Goal: Check status: Check status

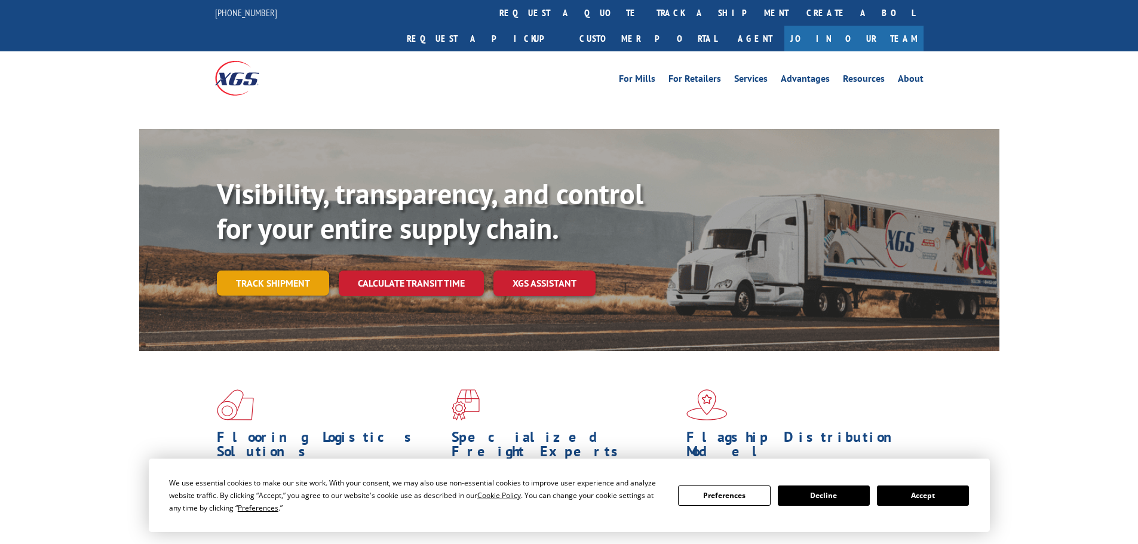
click at [287, 271] on link "Track shipment" at bounding box center [273, 283] width 112 height 25
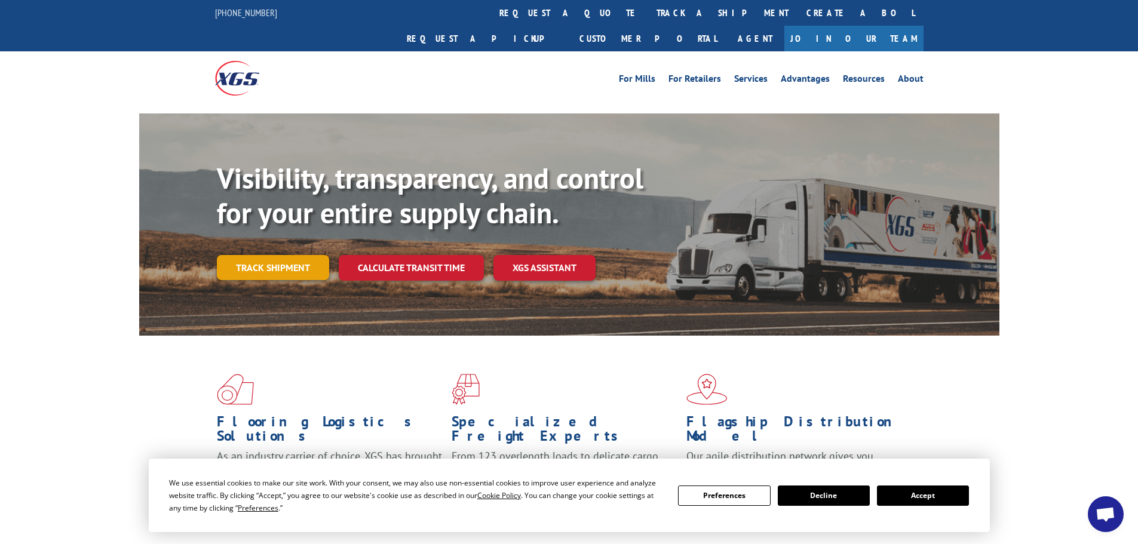
click at [303, 255] on link "Track shipment" at bounding box center [273, 267] width 112 height 25
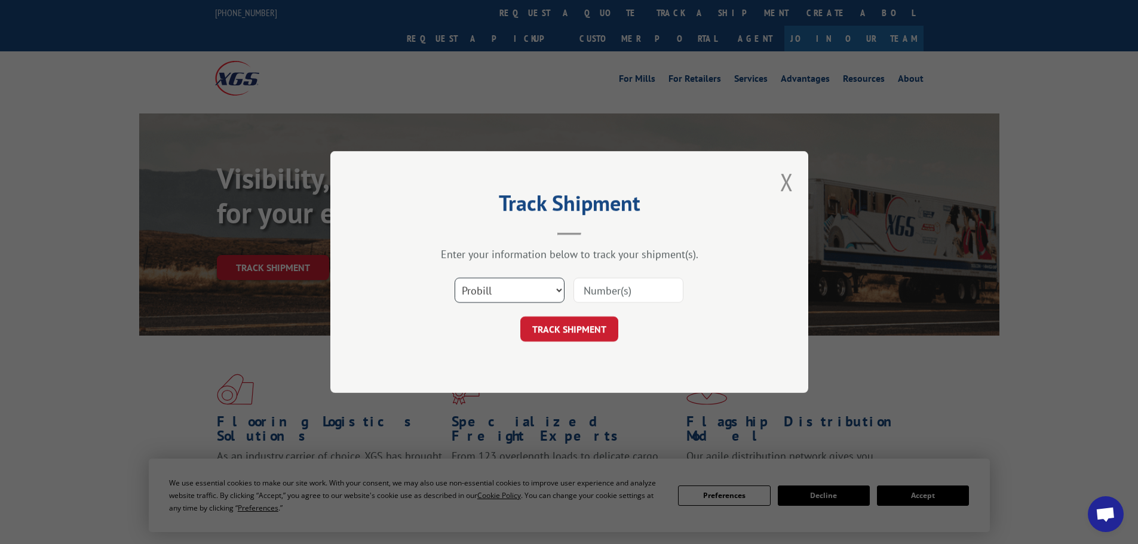
click at [469, 295] on select "Select category... Probill BOL PO" at bounding box center [510, 290] width 110 height 25
select select "po"
click at [455, 278] on select "Select category... Probill BOL PO" at bounding box center [510, 290] width 110 height 25
click at [626, 290] on input at bounding box center [629, 290] width 110 height 25
paste input "24511105"
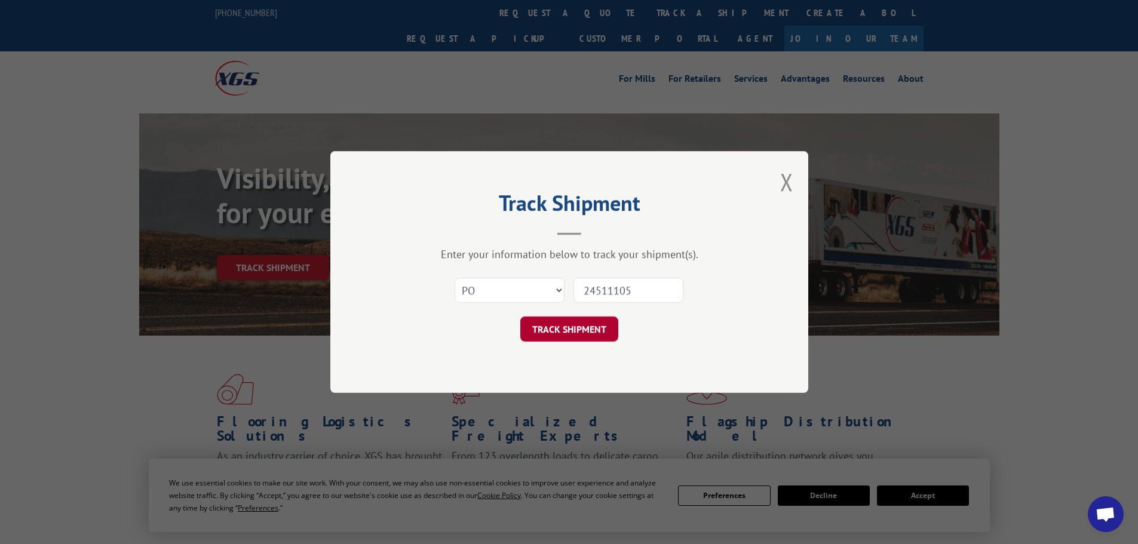
type input "24511105"
click at [581, 330] on button "TRACK SHIPMENT" at bounding box center [570, 329] width 98 height 25
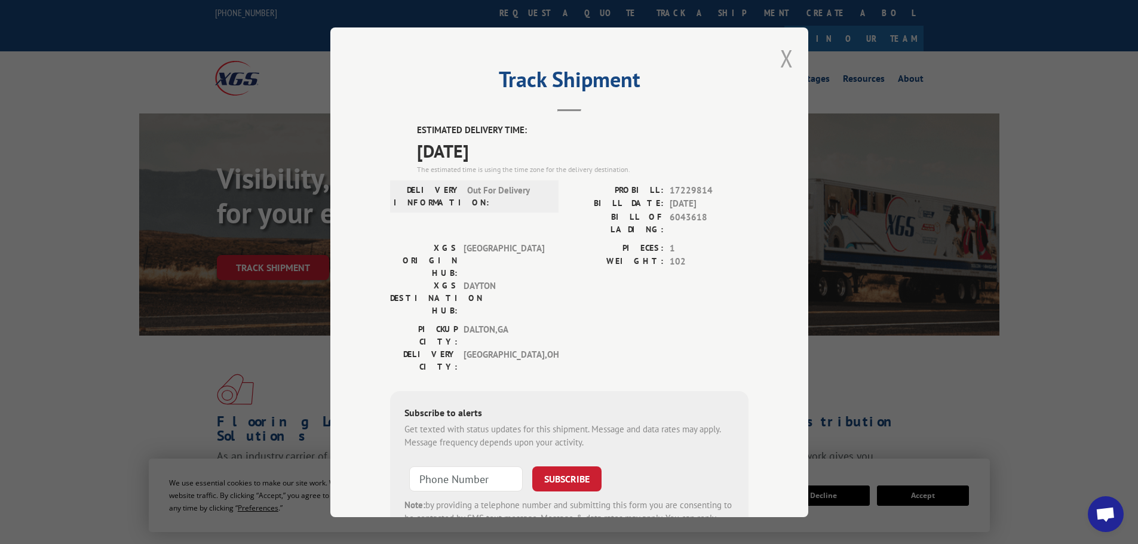
click at [782, 57] on button "Close modal" at bounding box center [786, 58] width 13 height 32
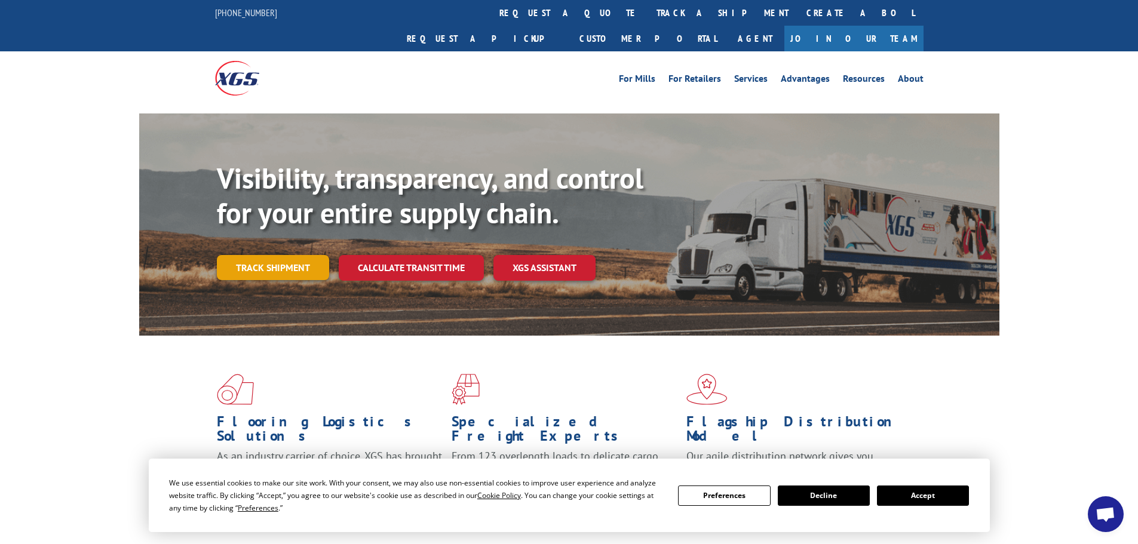
click at [307, 255] on link "Track shipment" at bounding box center [273, 267] width 112 height 25
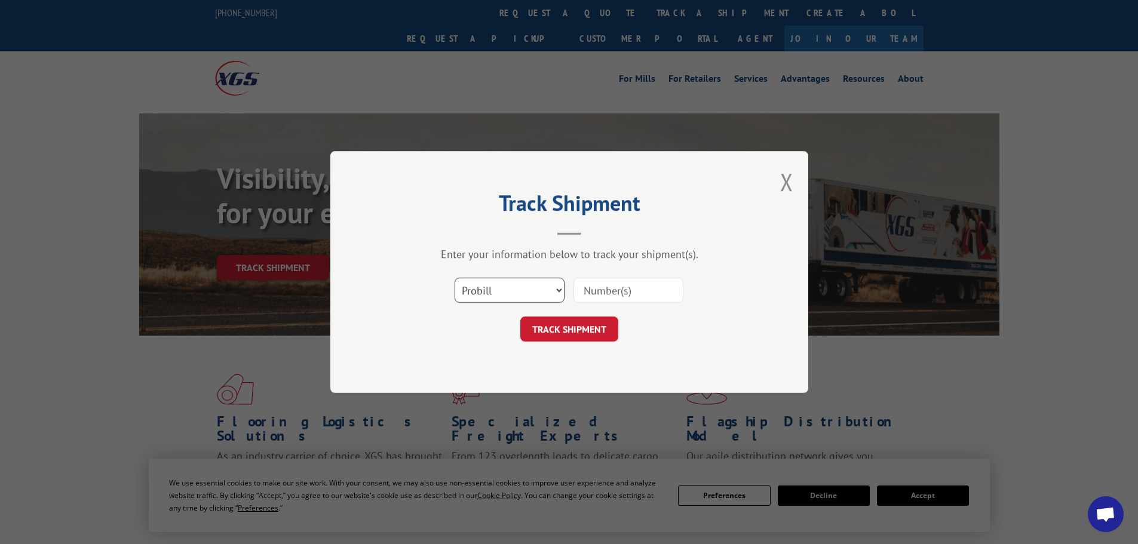
click at [512, 289] on select "Select category... Probill BOL PO" at bounding box center [510, 290] width 110 height 25
select select "po"
click at [455, 278] on select "Select category... Probill BOL PO" at bounding box center [510, 290] width 110 height 25
click at [608, 294] on input at bounding box center [629, 290] width 110 height 25
paste input "24511120"
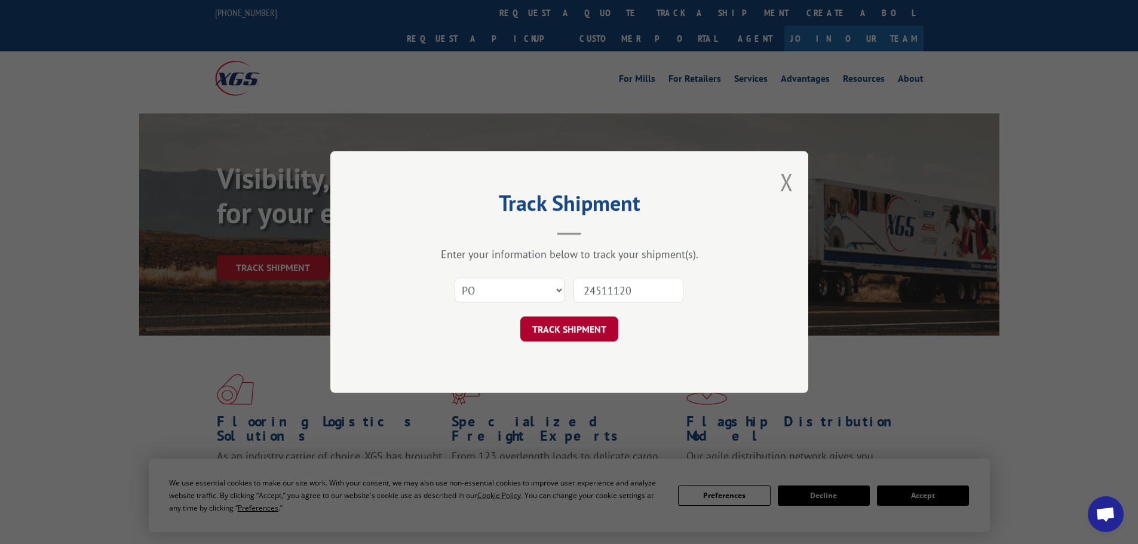
type input "24511120"
click at [590, 329] on button "TRACK SHIPMENT" at bounding box center [570, 329] width 98 height 25
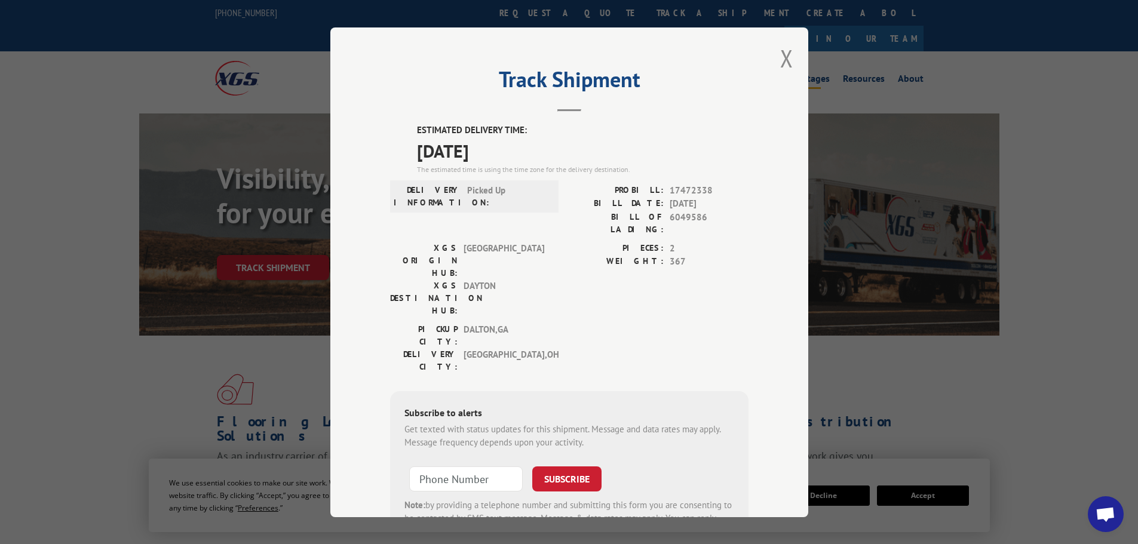
click at [784, 53] on button "Close modal" at bounding box center [786, 58] width 13 height 32
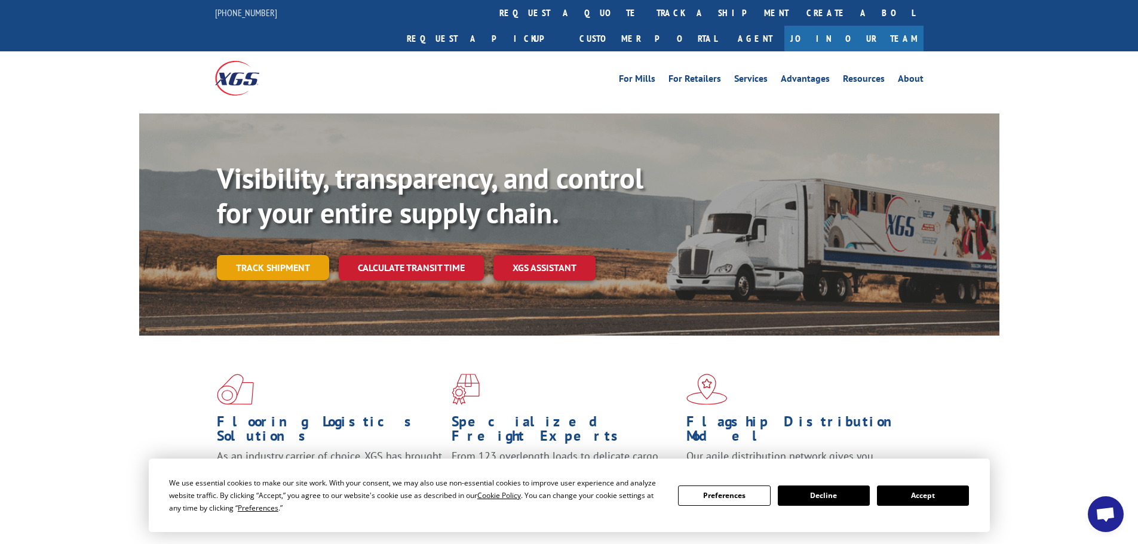
click at [286, 255] on link "Track shipment" at bounding box center [273, 267] width 112 height 25
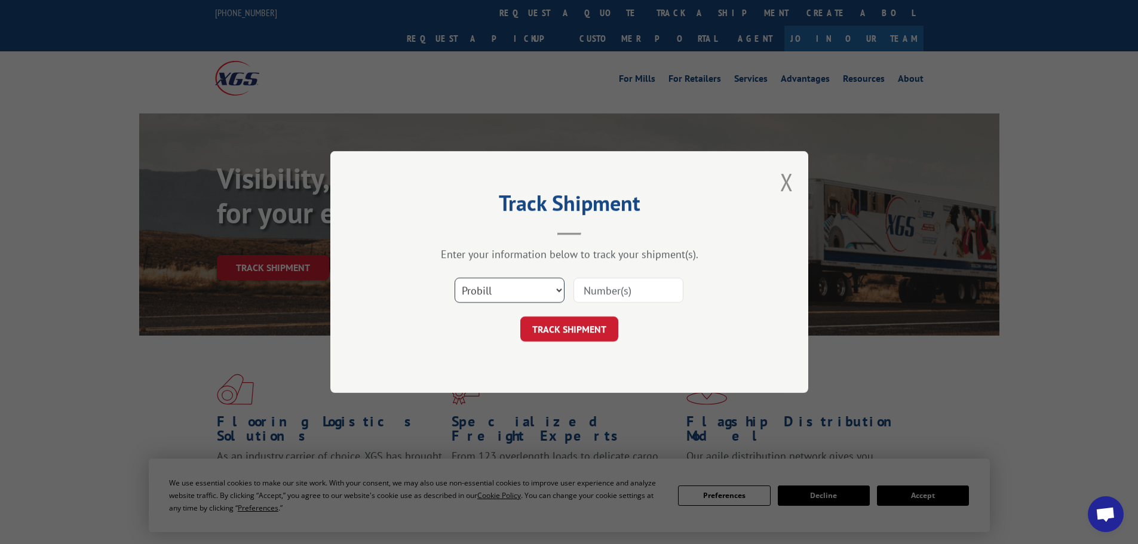
click at [491, 290] on select "Select category... Probill BOL PO" at bounding box center [510, 290] width 110 height 25
select select "po"
click at [455, 278] on select "Select category... Probill BOL PO" at bounding box center [510, 290] width 110 height 25
click at [636, 290] on input at bounding box center [629, 290] width 110 height 25
paste input "24511048"
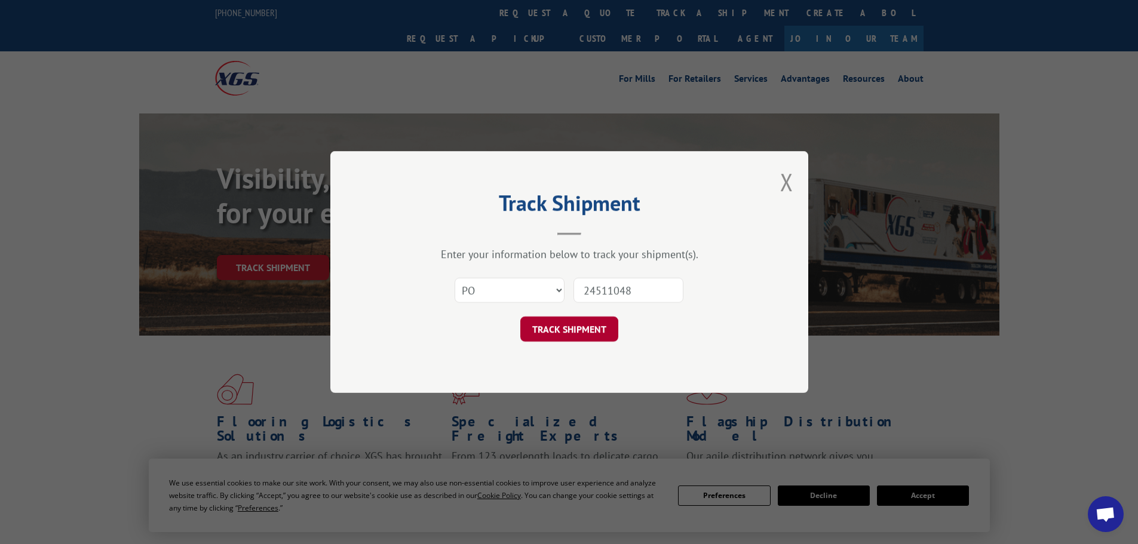
type input "24511048"
click at [591, 320] on button "TRACK SHIPMENT" at bounding box center [570, 329] width 98 height 25
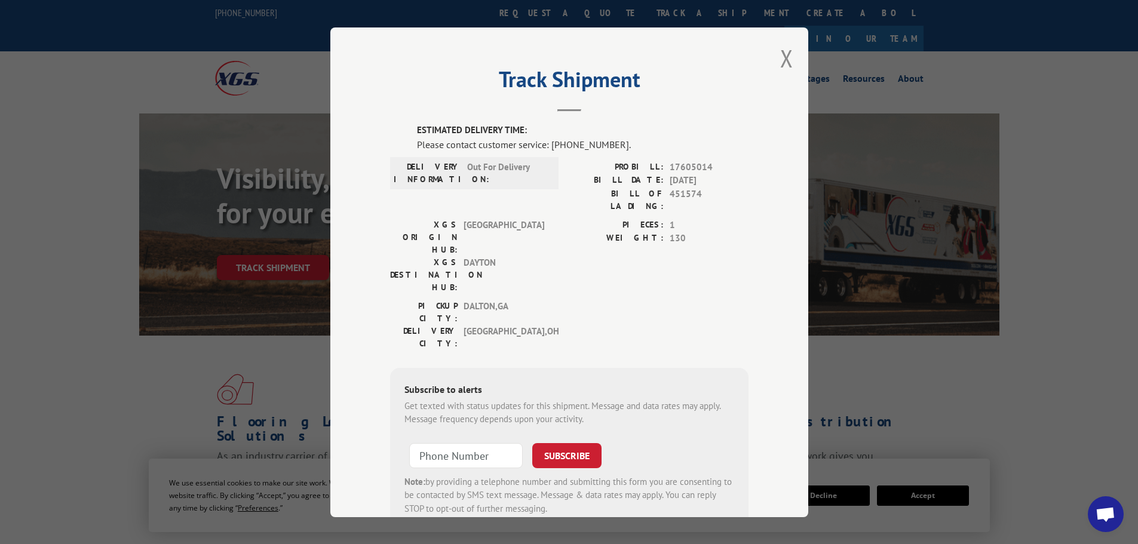
click at [1106, 515] on span "Open chat" at bounding box center [1106, 515] width 20 height 17
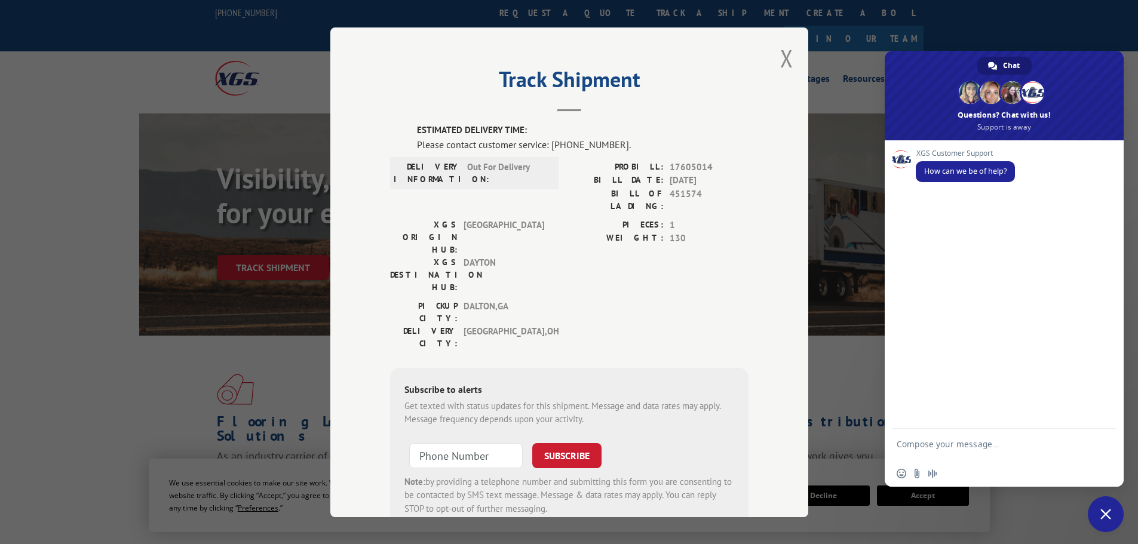
click at [1005, 446] on textarea "Compose your message..." at bounding box center [991, 450] width 189 height 22
paste textarea "24511048"
click at [1074, 439] on textarea "Good morning! Can you please provide a deliery update for PO#24511048" at bounding box center [991, 450] width 189 height 22
click at [1044, 451] on textarea "Good morning! Can you please provide a delivery update for PO#24511048" at bounding box center [991, 450] width 189 height 22
type textarea "Good morning! Can you please provide a delivery update for PO#24511048?"
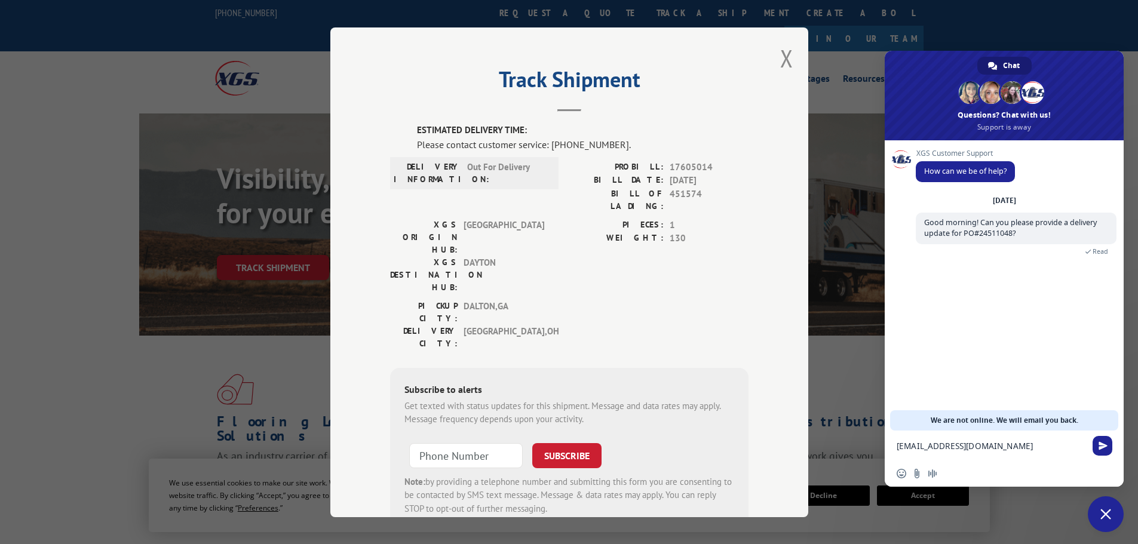
type textarea "[EMAIL_ADDRESS][DOMAIN_NAME]"
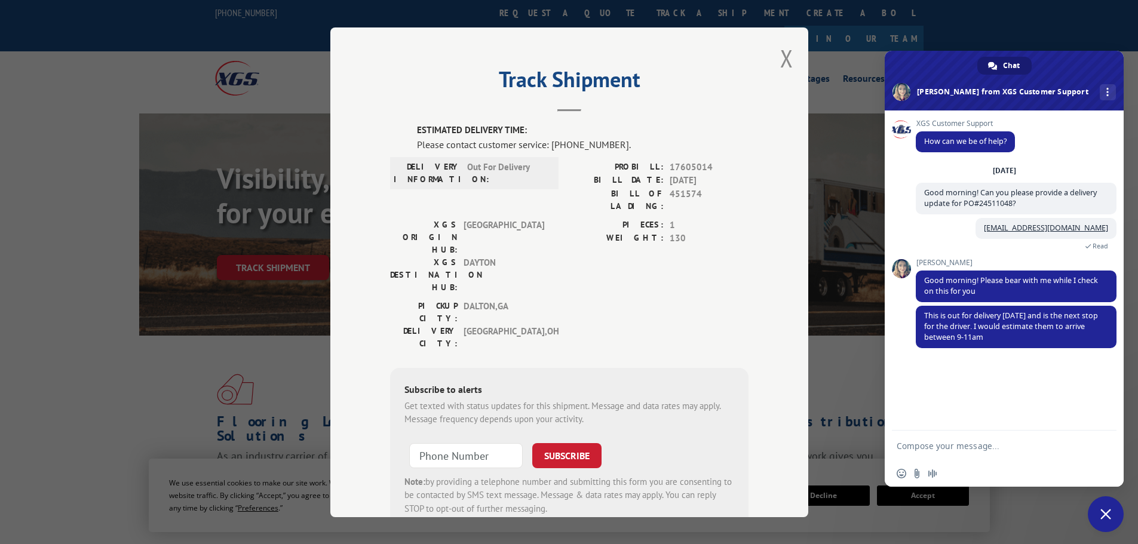
click at [922, 440] on form at bounding box center [991, 447] width 189 height 32
click at [925, 445] on textarea "Compose your message..." at bounding box center [991, 446] width 189 height 11
type textarea "Thank you!"
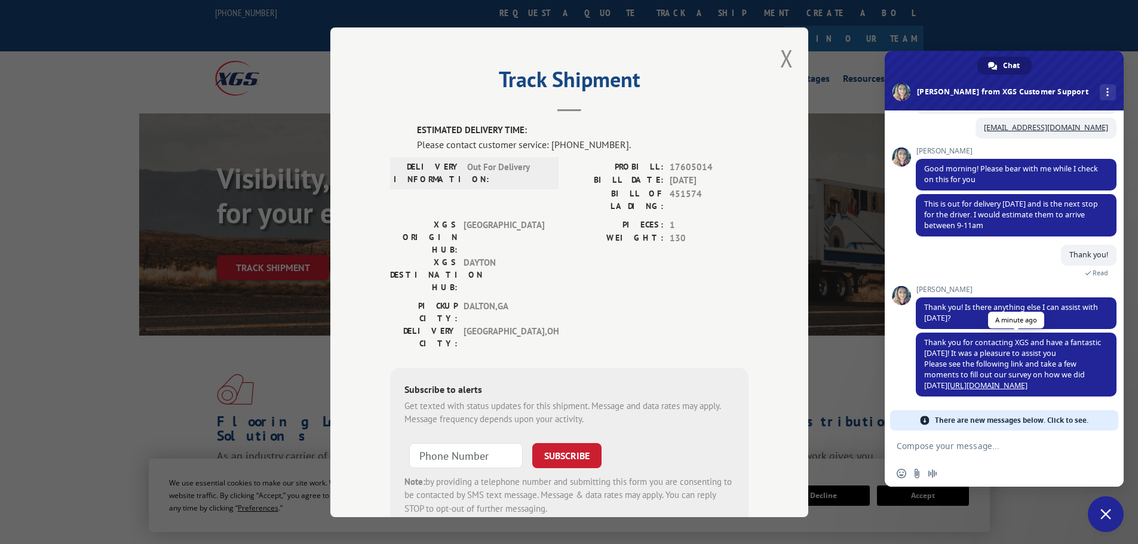
scroll to position [80, 0]
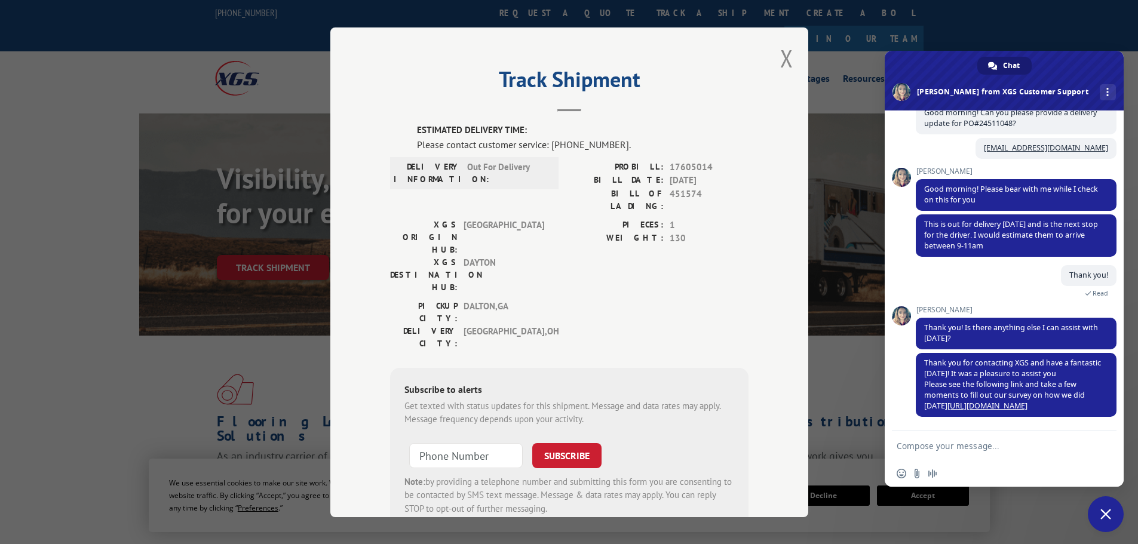
click at [1108, 519] on span "Close chat" at bounding box center [1106, 514] width 11 height 11
